Goal: Information Seeking & Learning: Find specific fact

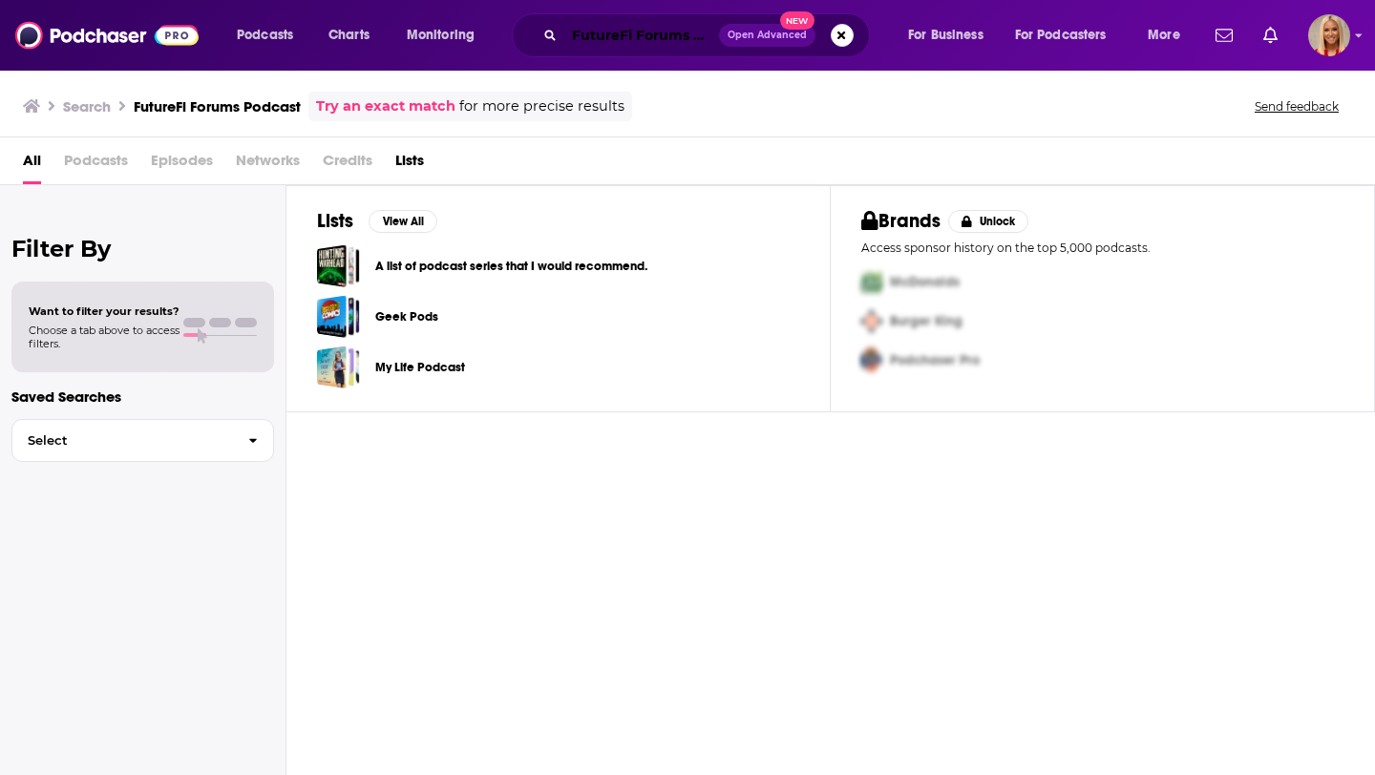
click at [682, 40] on input "FutureFi Forums Podcast" at bounding box center [641, 35] width 155 height 31
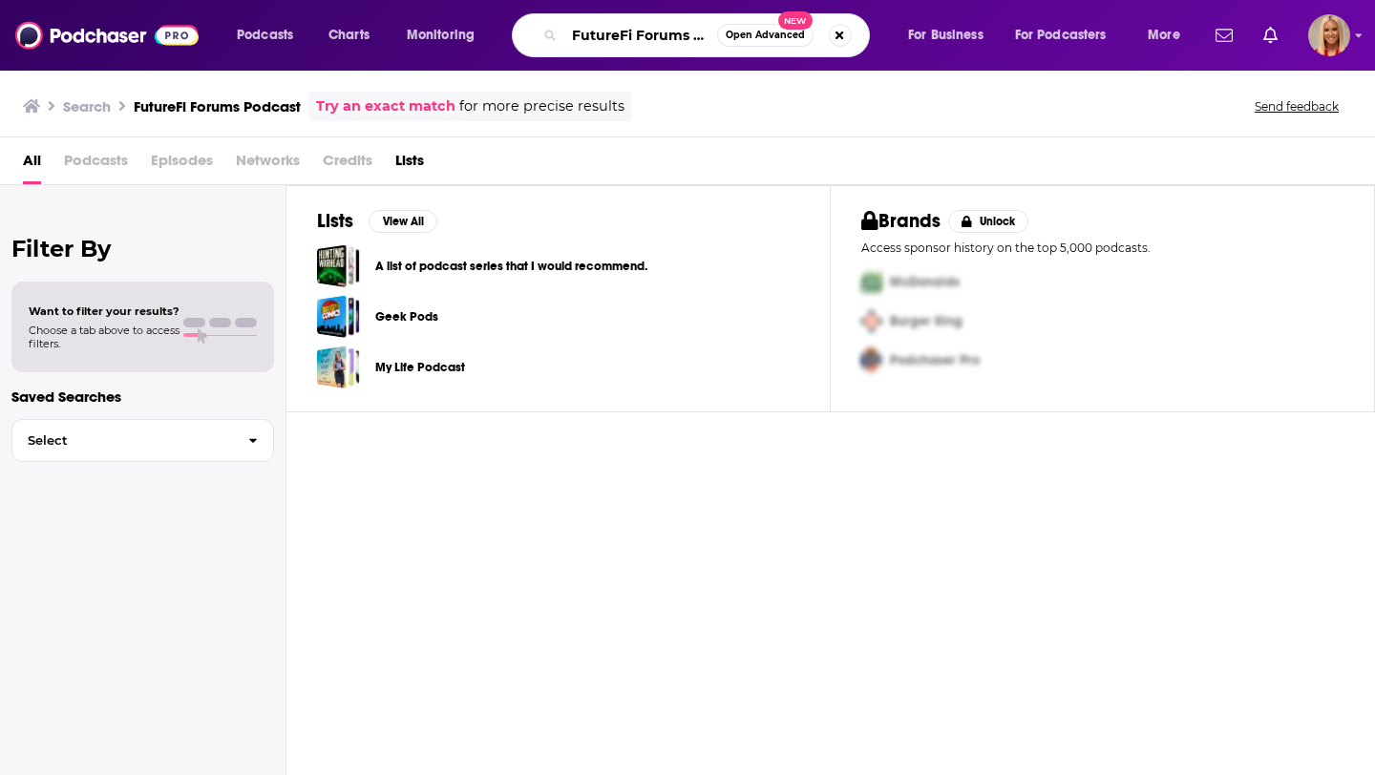
click at [702, 33] on input "FutureFi Forums Podcast" at bounding box center [640, 35] width 153 height 31
type input "FutureFi Forums"
